Goal: Find contact information: Find contact information

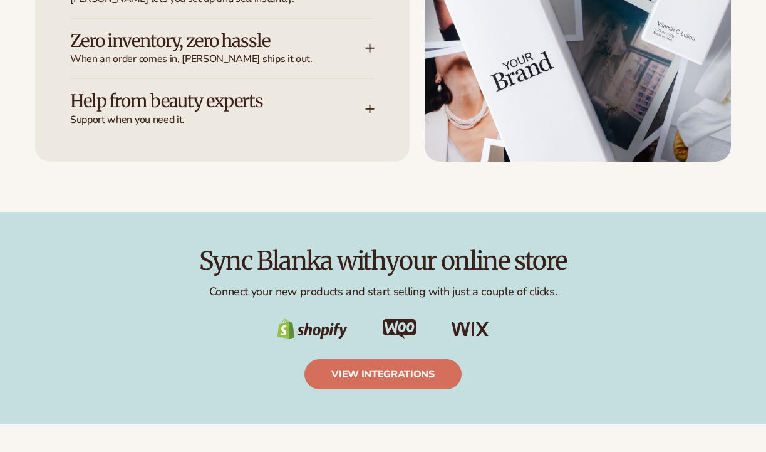
scroll to position [1829, 0]
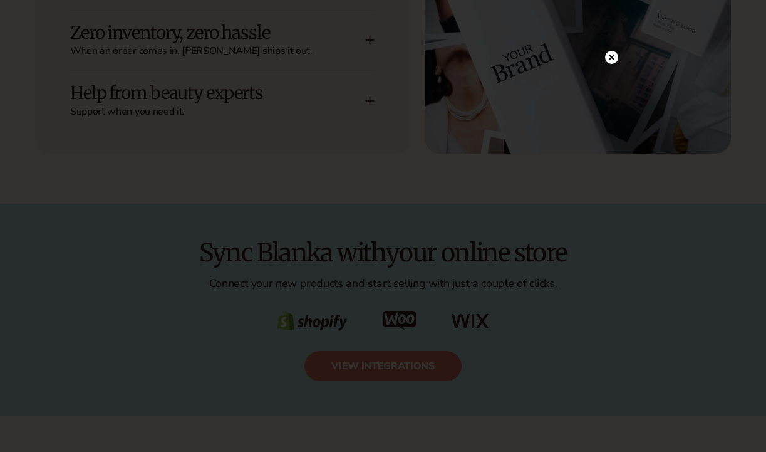
click at [611, 57] on icon at bounding box center [611, 57] width 6 height 6
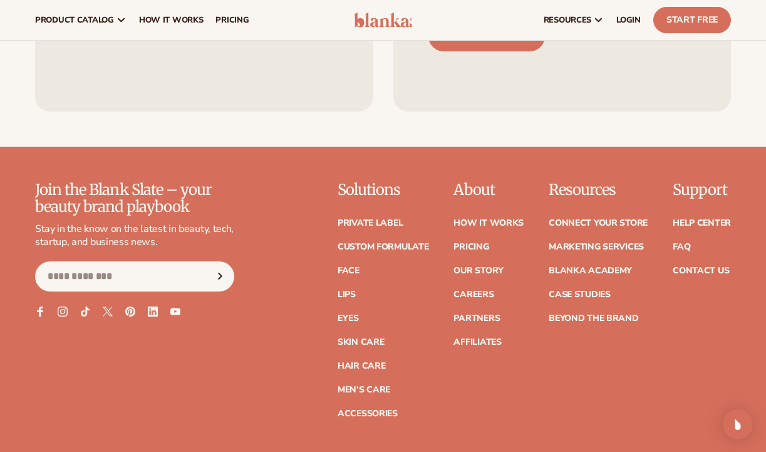
scroll to position [4726, 0]
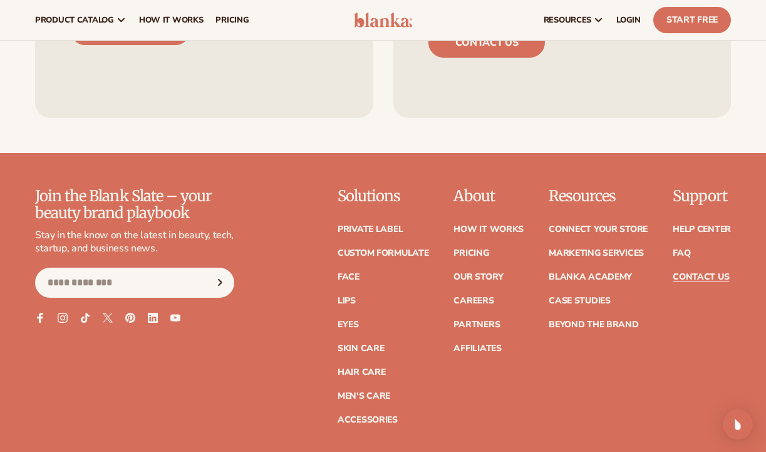
click at [703, 272] on link "Contact Us" at bounding box center [701, 276] width 56 height 9
